Goal: Use online tool/utility: Utilize a website feature to perform a specific function

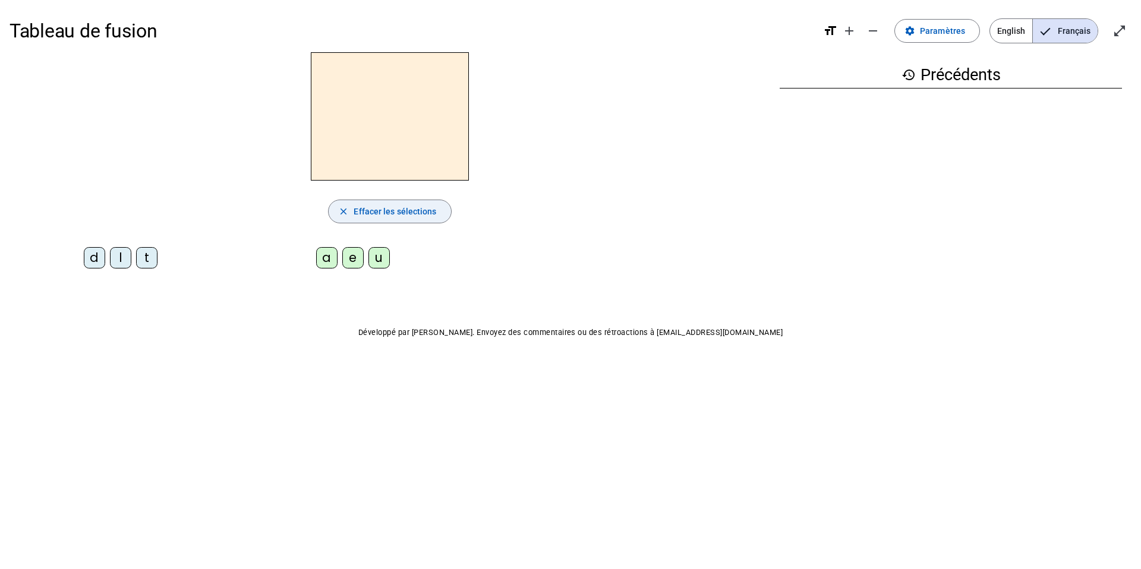
click at [396, 209] on span "Effacer les sélections" at bounding box center [395, 211] width 83 height 14
click at [942, 23] on span at bounding box center [937, 31] width 84 height 29
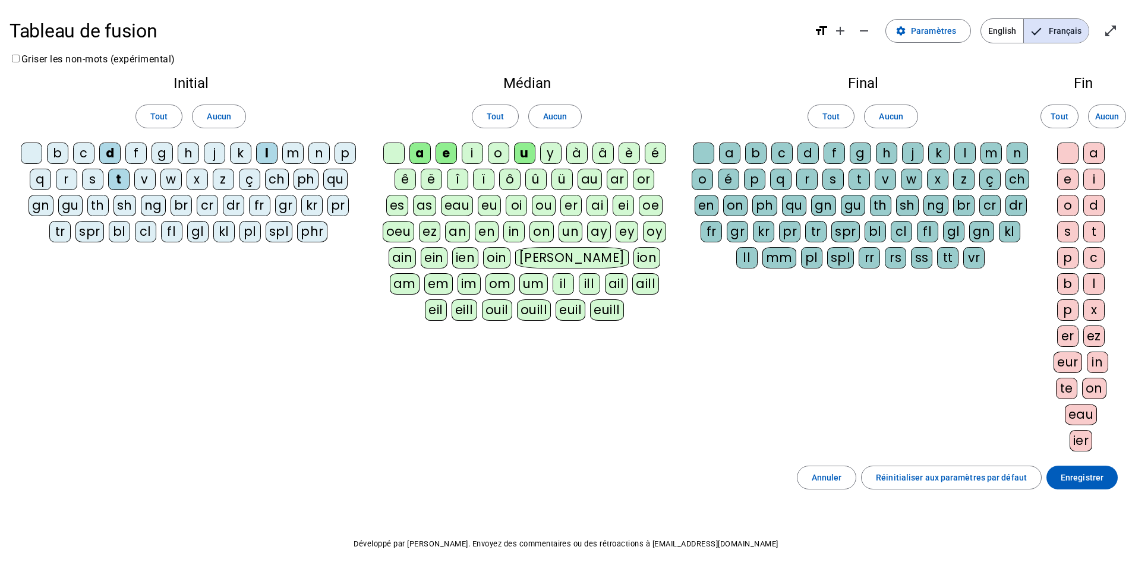
click at [288, 154] on div "m" at bounding box center [292, 153] width 21 height 21
click at [1105, 484] on span at bounding box center [1082, 478] width 71 height 29
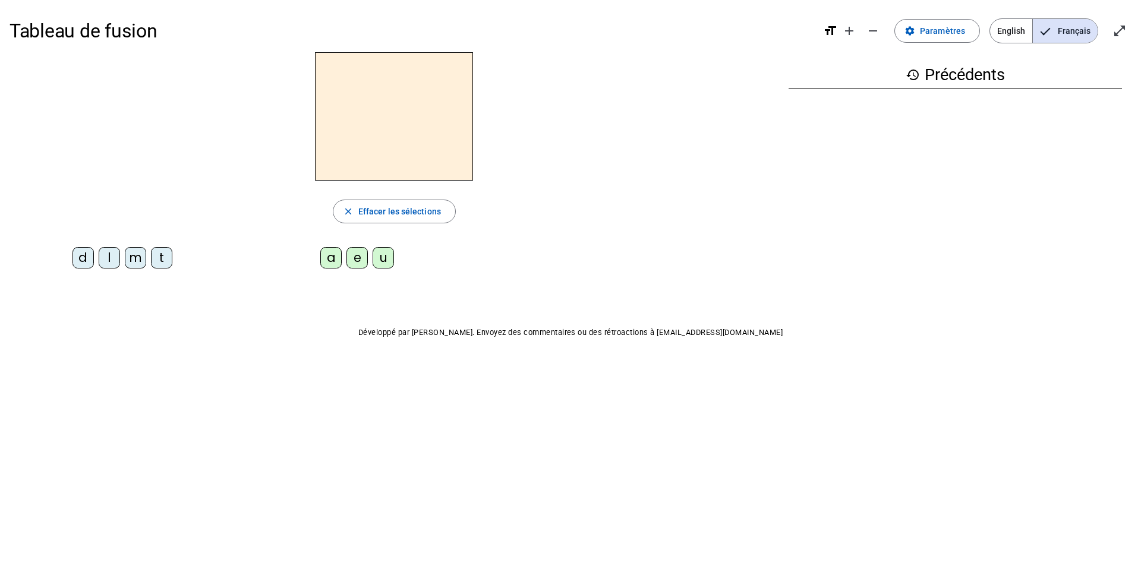
click at [81, 263] on div "d" at bounding box center [83, 257] width 21 height 21
click at [330, 260] on div "a" at bounding box center [330, 257] width 21 height 21
click at [377, 208] on span "Effacer les sélections" at bounding box center [399, 211] width 83 height 14
click at [109, 256] on div "l" at bounding box center [109, 257] width 21 height 21
click at [358, 262] on div "e" at bounding box center [356, 257] width 21 height 21
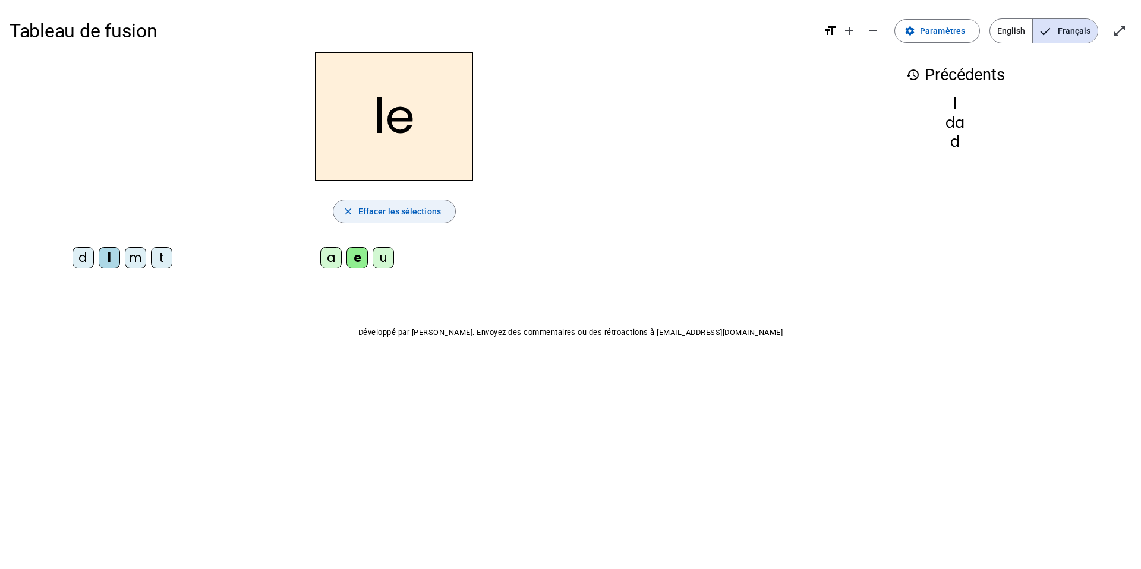
click at [372, 205] on span "Effacer les sélections" at bounding box center [399, 211] width 83 height 14
click at [138, 259] on div "m" at bounding box center [135, 257] width 21 height 21
click at [392, 265] on div "u" at bounding box center [383, 257] width 21 height 21
click at [386, 219] on span "button" at bounding box center [394, 211] width 122 height 29
click at [160, 263] on div "t" at bounding box center [161, 257] width 21 height 21
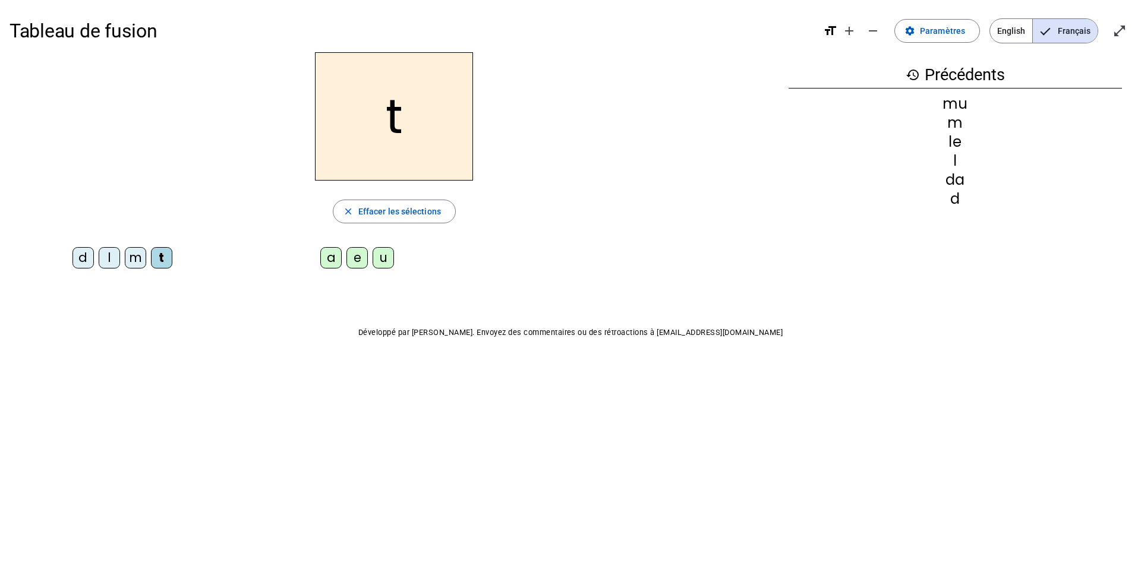
click at [332, 250] on div "a" at bounding box center [330, 257] width 21 height 21
click at [389, 214] on span "Effacer les sélections" at bounding box center [399, 211] width 83 height 14
click at [111, 260] on div "l" at bounding box center [109, 257] width 21 height 21
click at [387, 259] on div "u" at bounding box center [383, 257] width 21 height 21
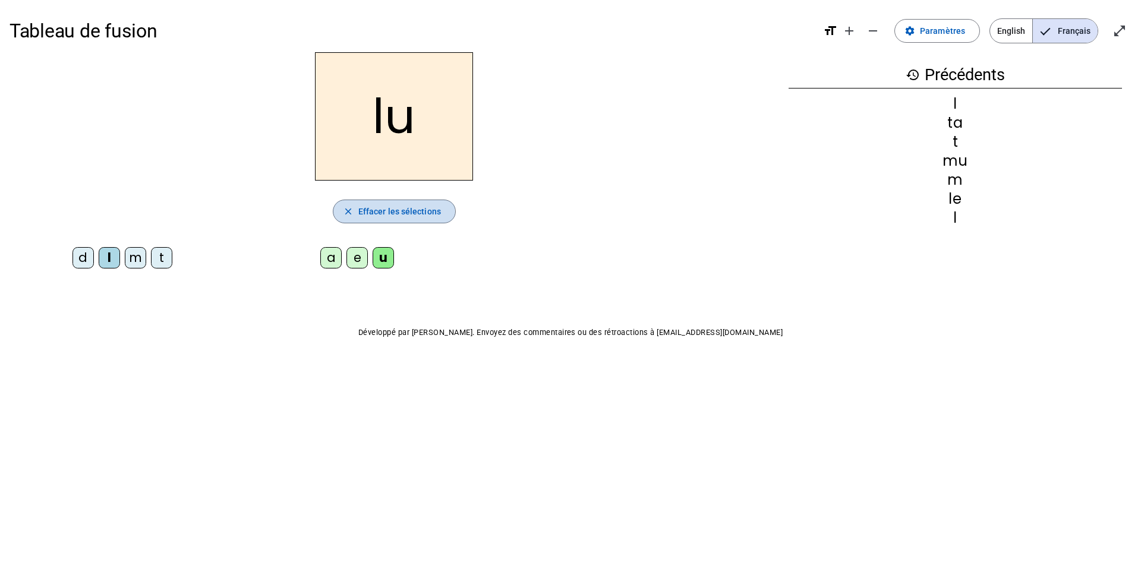
click at [366, 214] on span "Effacer les sélections" at bounding box center [399, 211] width 83 height 14
click at [83, 259] on div "d" at bounding box center [83, 257] width 21 height 21
click at [360, 263] on div "e" at bounding box center [356, 257] width 21 height 21
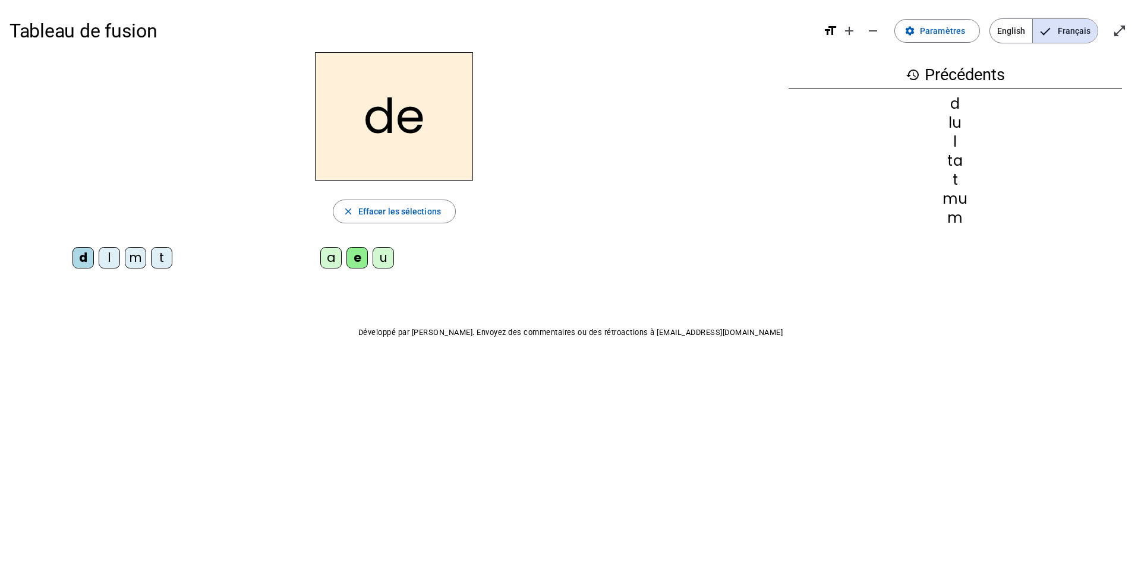
click at [166, 262] on div "t" at bounding box center [161, 257] width 21 height 21
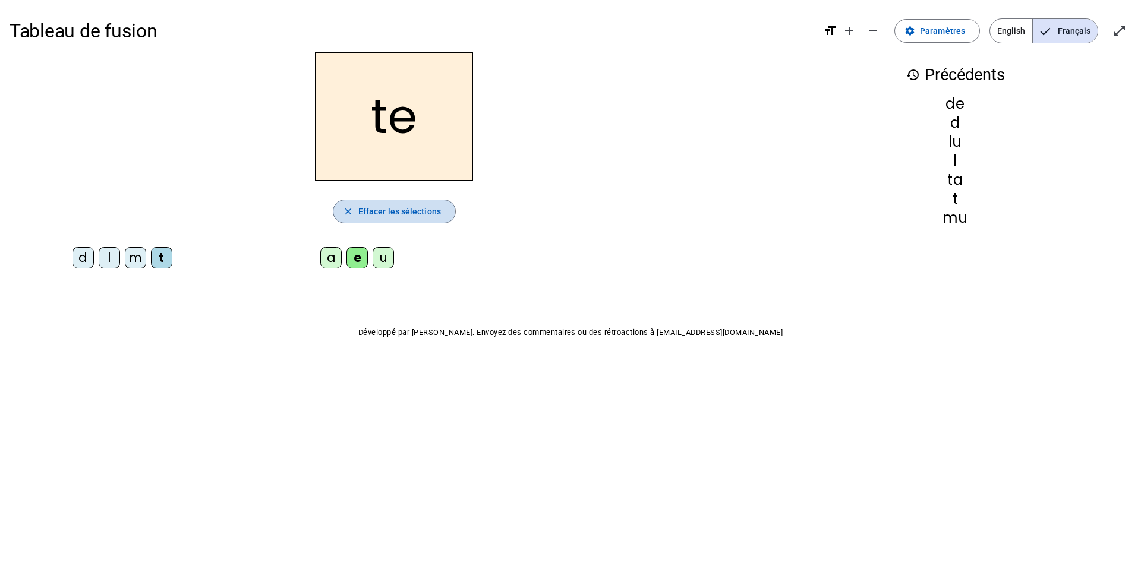
click at [390, 212] on span "Effacer les sélections" at bounding box center [399, 211] width 83 height 14
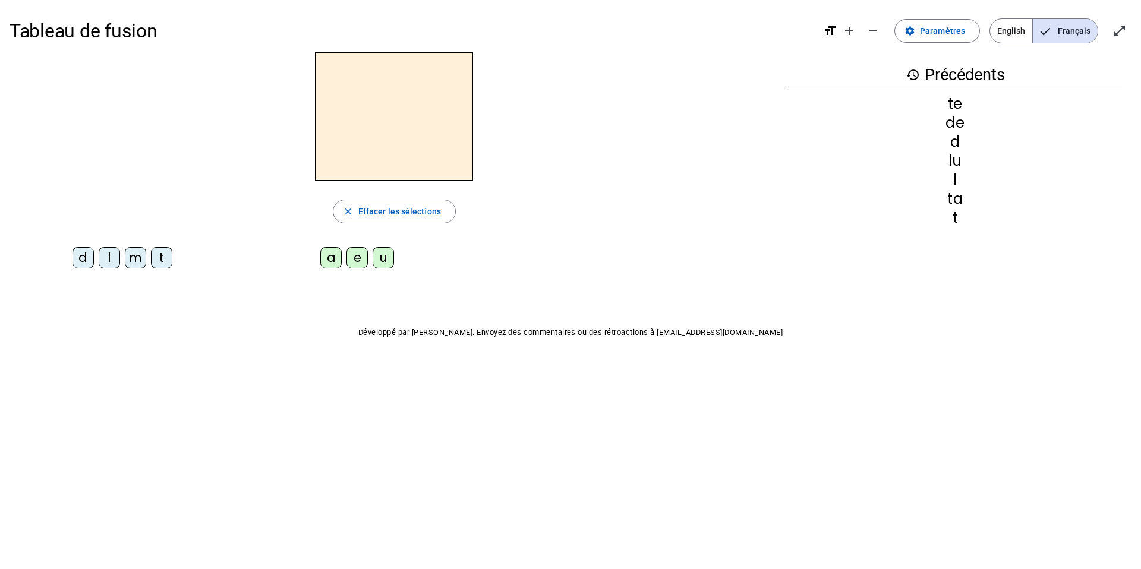
click at [165, 265] on div "t" at bounding box center [161, 257] width 21 height 21
click at [332, 263] on div "a" at bounding box center [330, 257] width 21 height 21
click at [139, 134] on div "ta" at bounding box center [395, 116] width 770 height 128
